Goal: Check status: Check status

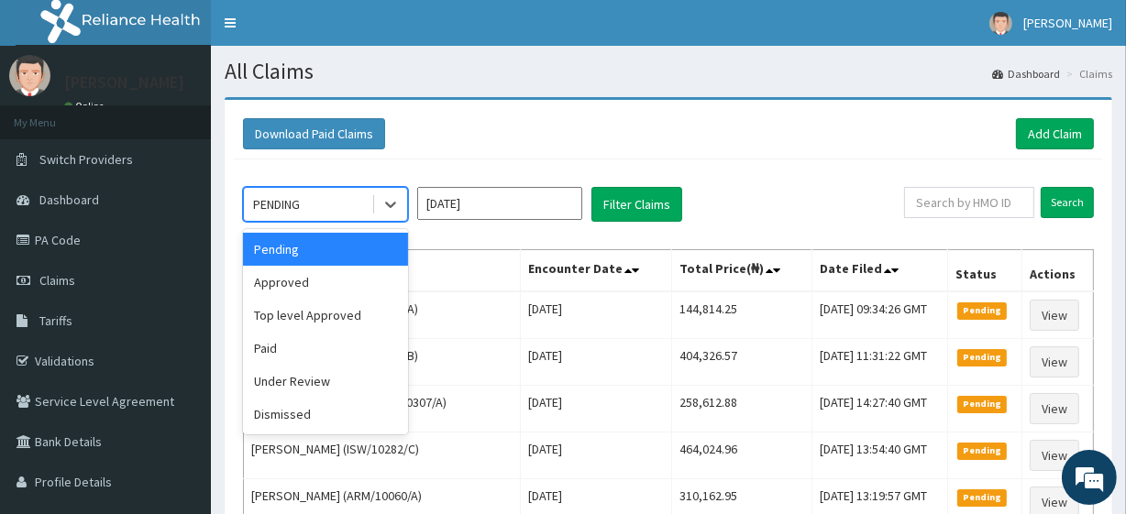
click at [367, 206] on div "PENDING" at bounding box center [307, 204] width 127 height 29
click at [312, 412] on div "Dismissed" at bounding box center [325, 414] width 165 height 33
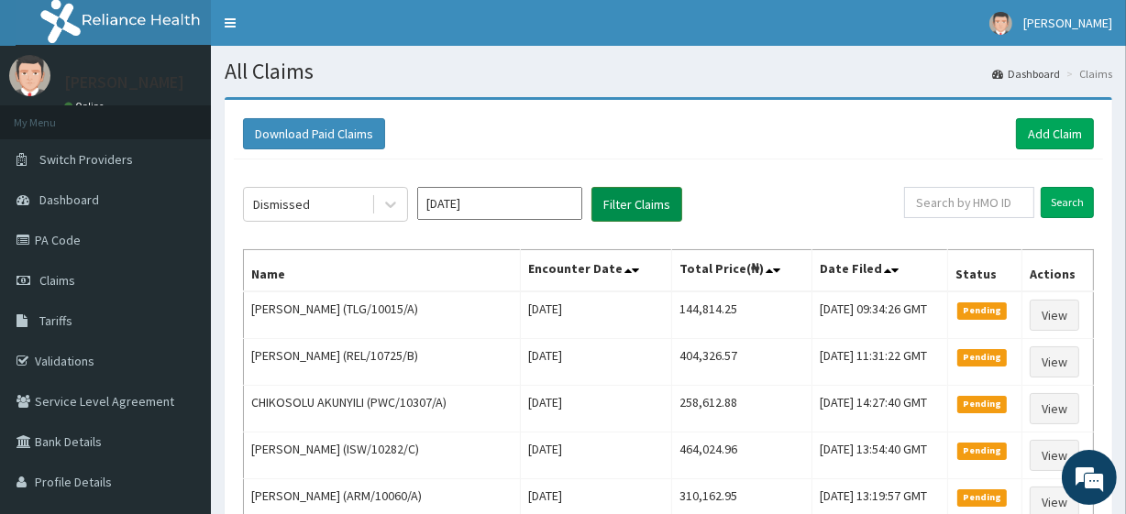
click at [659, 194] on button "Filter Claims" at bounding box center [636, 204] width 91 height 35
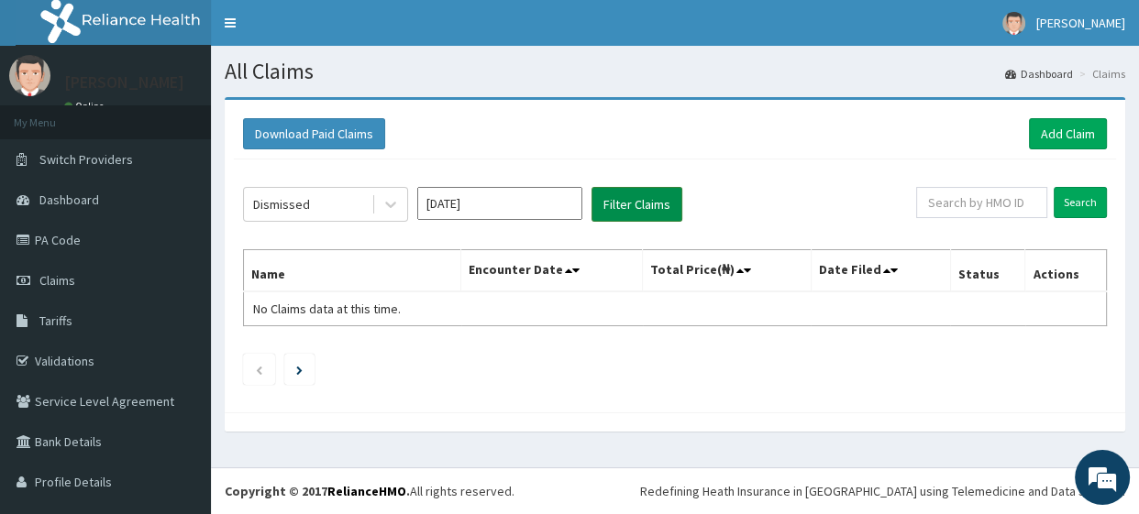
click at [641, 209] on button "Filter Claims" at bounding box center [636, 204] width 91 height 35
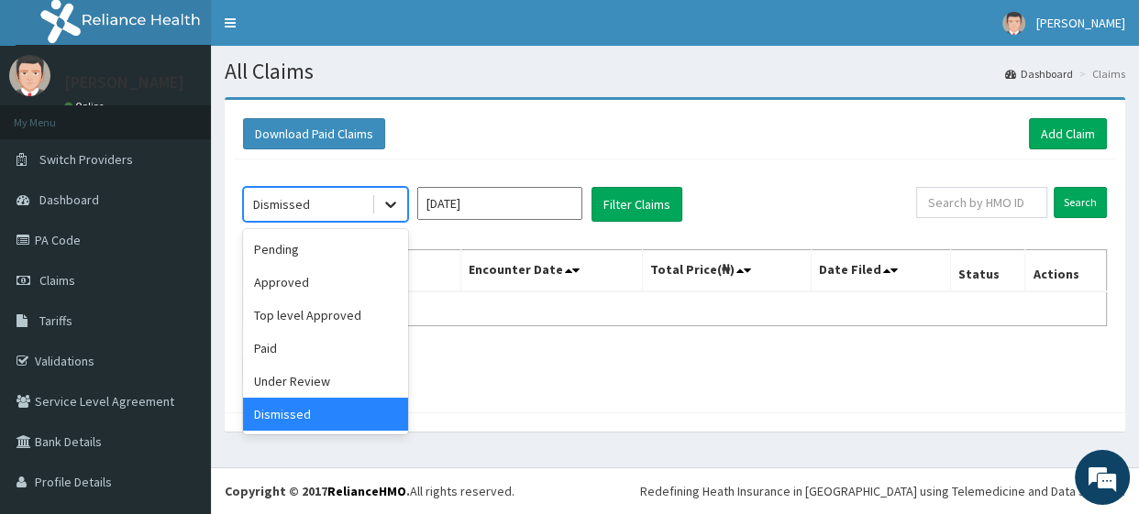
click at [398, 204] on icon at bounding box center [390, 204] width 18 height 18
click at [313, 395] on div "Under Review" at bounding box center [325, 381] width 165 height 33
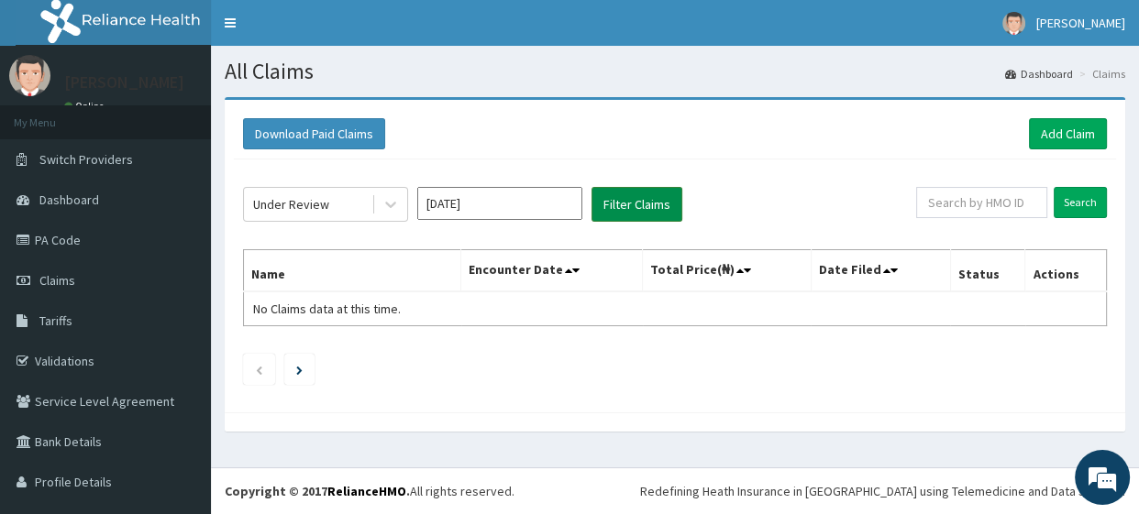
click at [613, 219] on button "Filter Claims" at bounding box center [636, 204] width 91 height 35
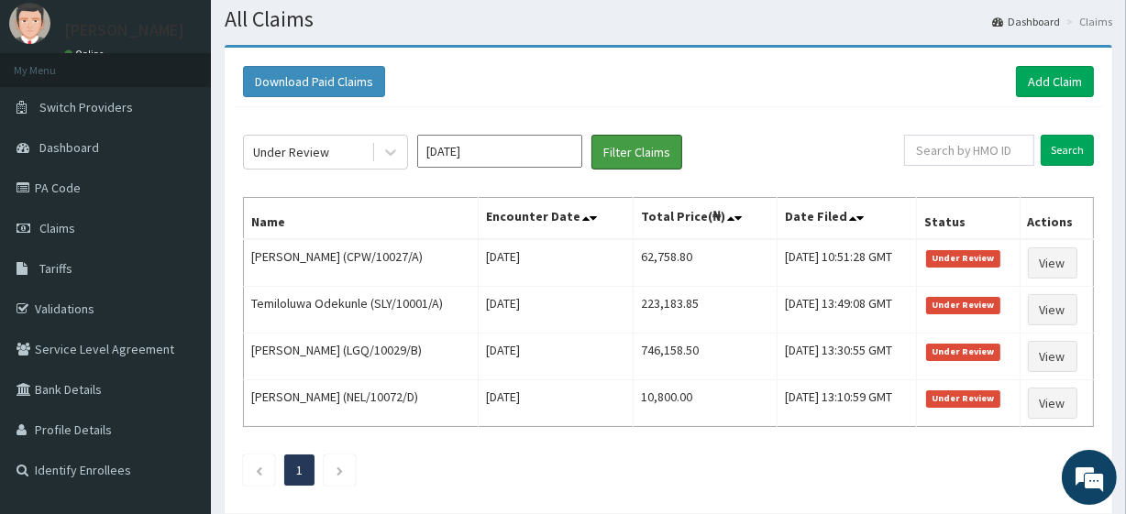
scroll to position [57, 0]
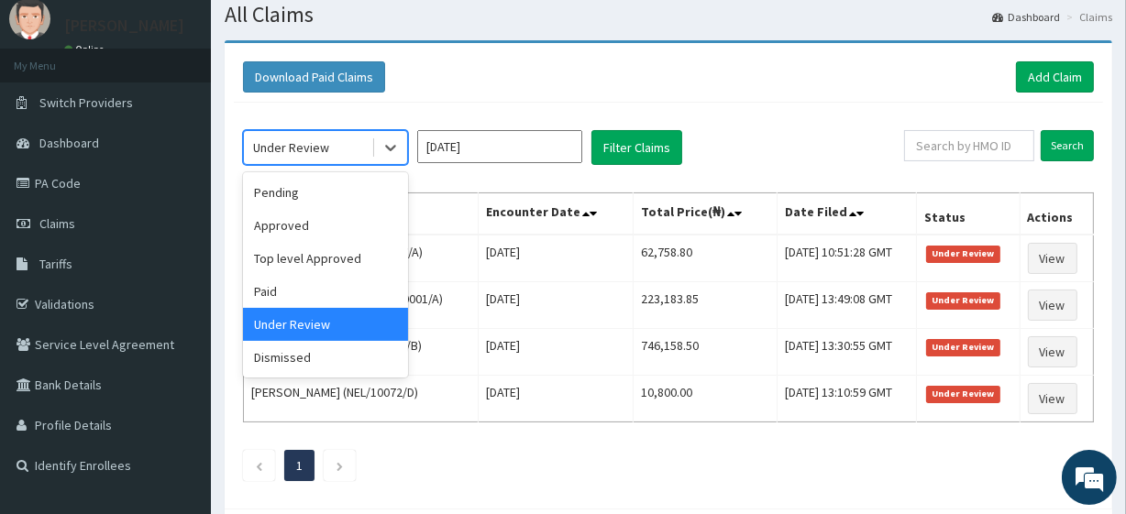
click at [359, 138] on div "Under Review" at bounding box center [307, 147] width 127 height 29
click at [348, 246] on div "Top level Approved" at bounding box center [325, 258] width 165 height 33
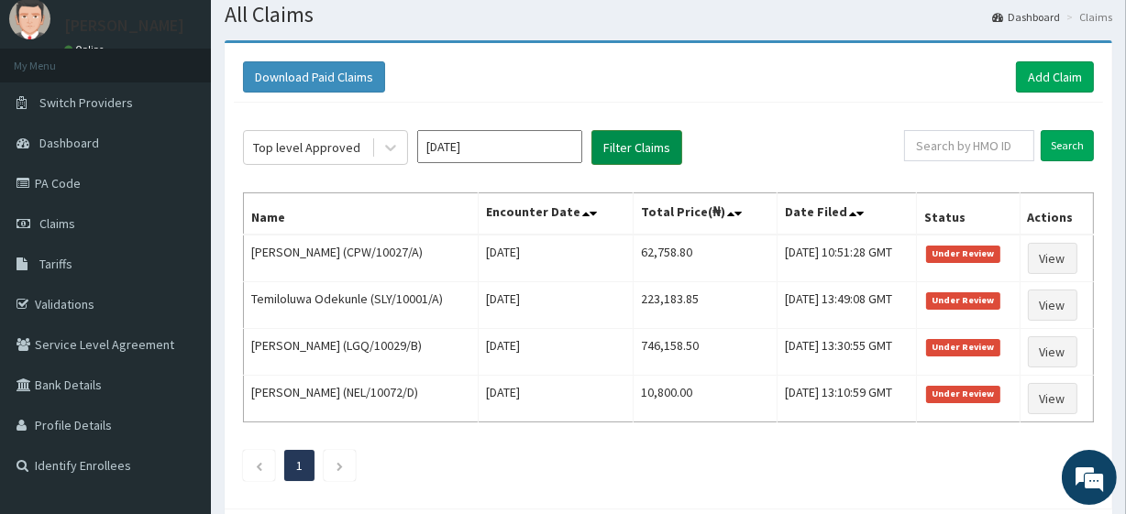
click at [623, 144] on button "Filter Claims" at bounding box center [636, 147] width 91 height 35
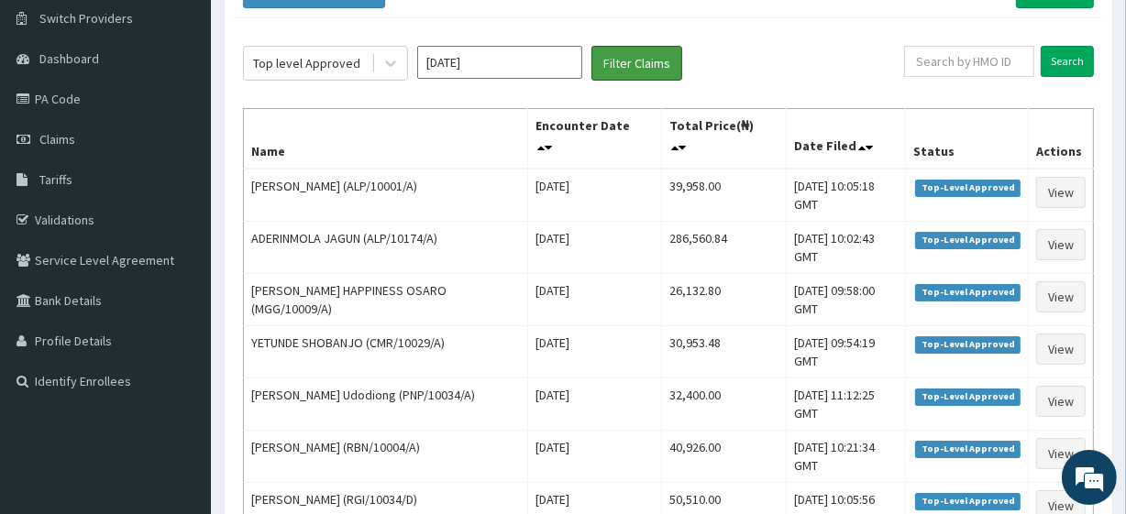
scroll to position [142, 0]
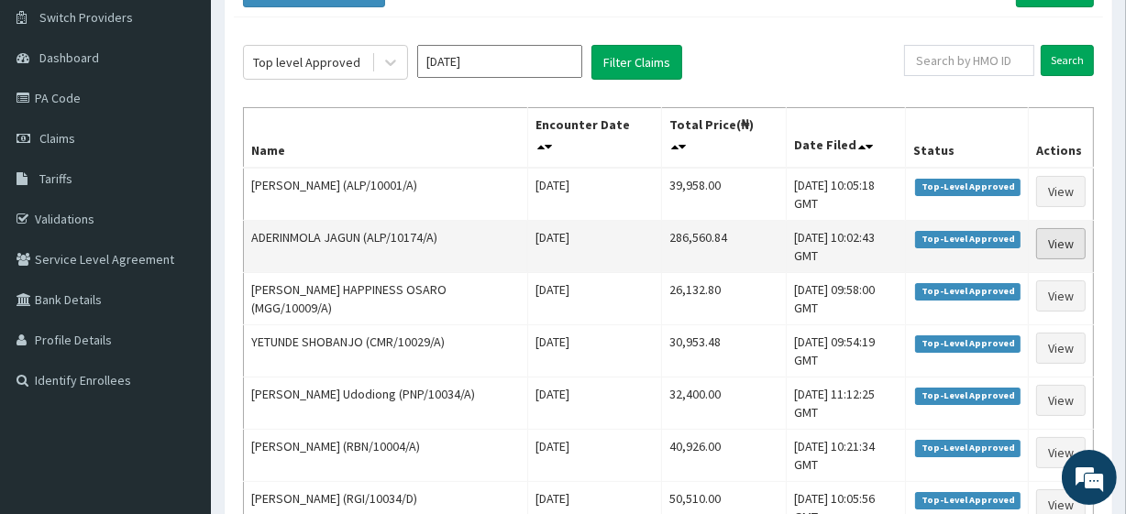
click at [1064, 241] on link "View" at bounding box center [1061, 243] width 50 height 31
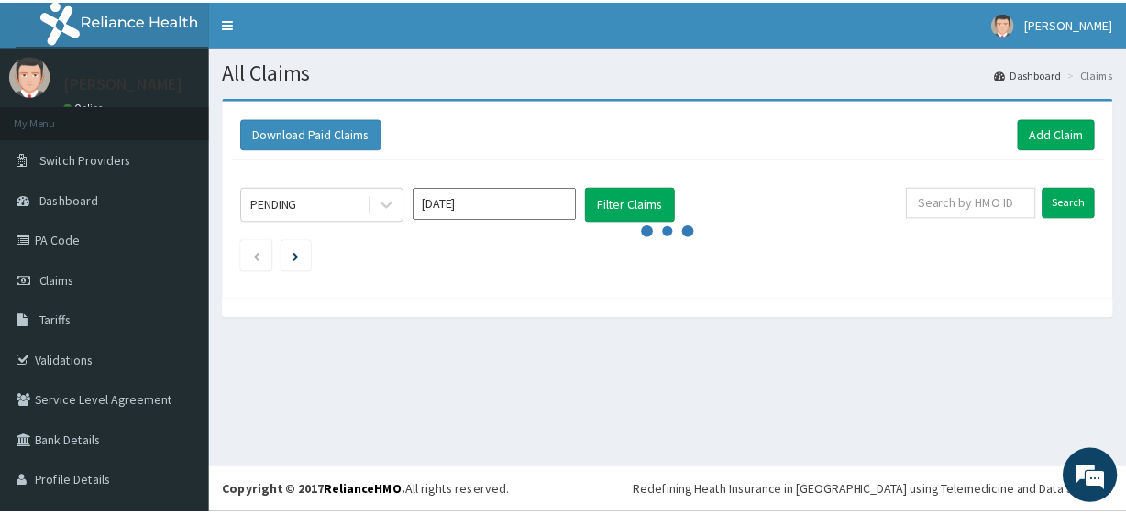
scroll to position [142, 0]
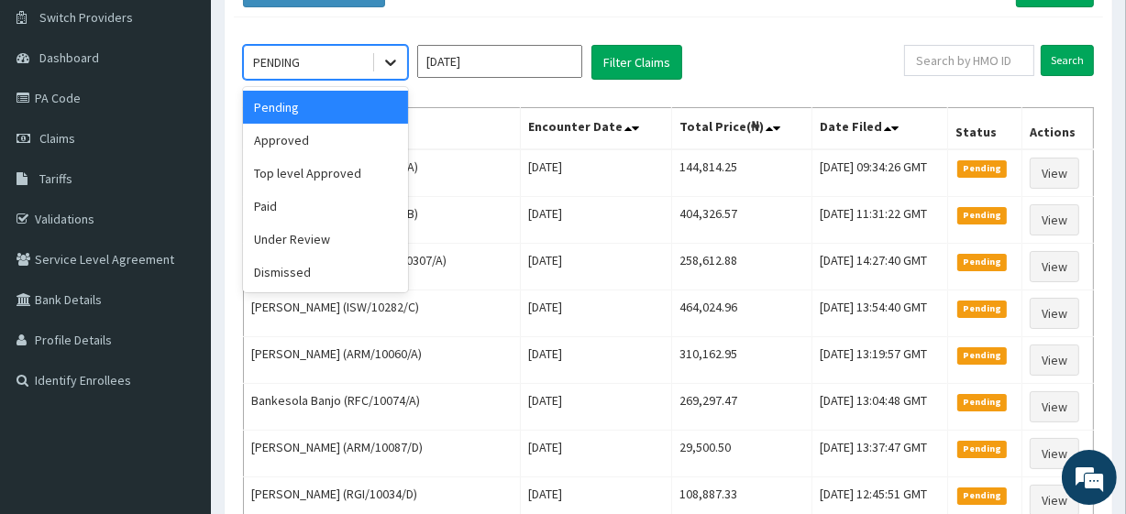
click at [386, 66] on icon at bounding box center [390, 62] width 18 height 18
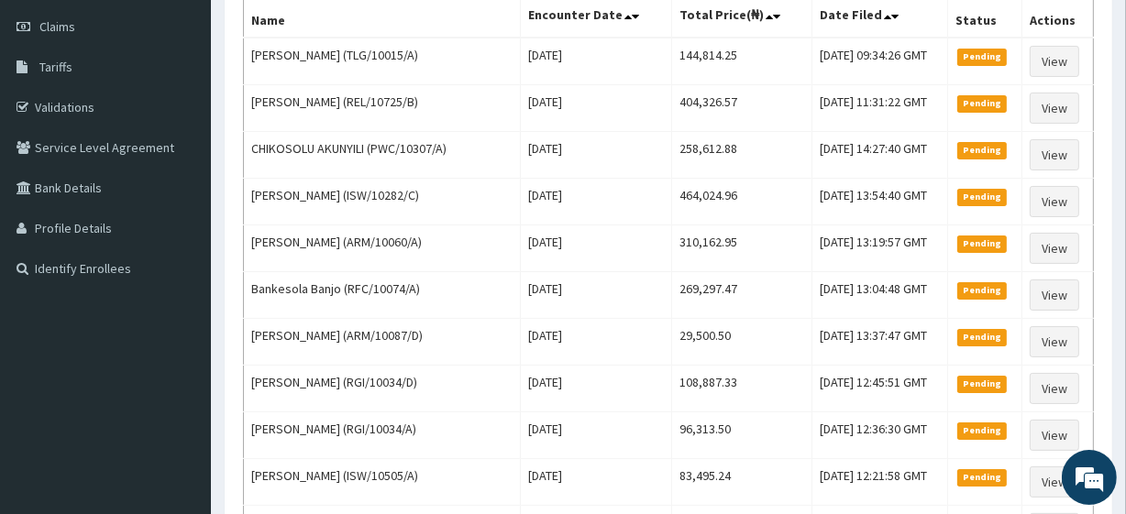
scroll to position [0, 0]
